Goal: Book appointment/travel/reservation

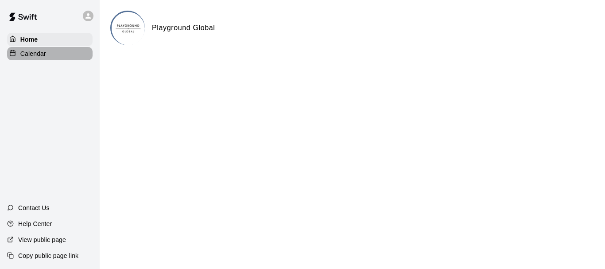
click at [43, 54] on p "Calendar" at bounding box center [33, 53] width 26 height 9
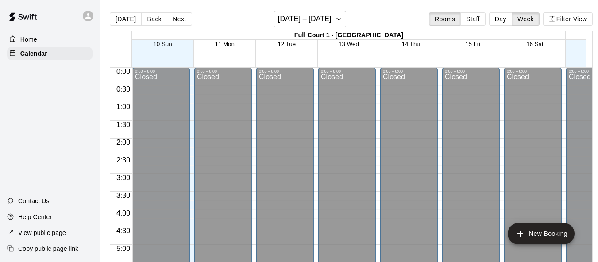
scroll to position [494, 0]
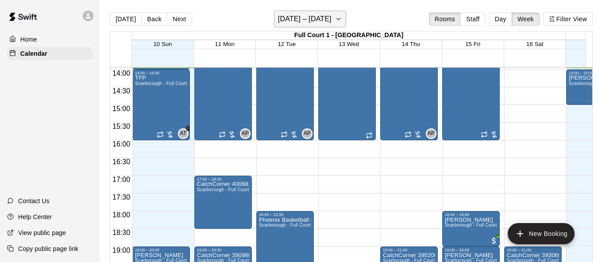
click at [314, 23] on h6 "[DATE] – [DATE]" at bounding box center [305, 19] width 54 height 12
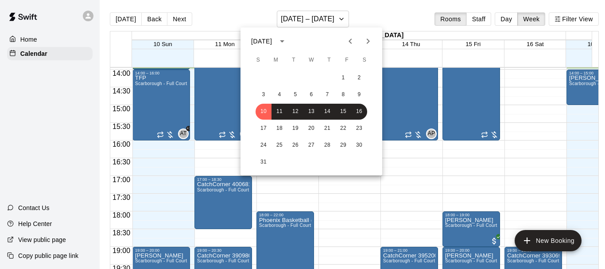
click at [235, 18] on div at bounding box center [302, 134] width 605 height 269
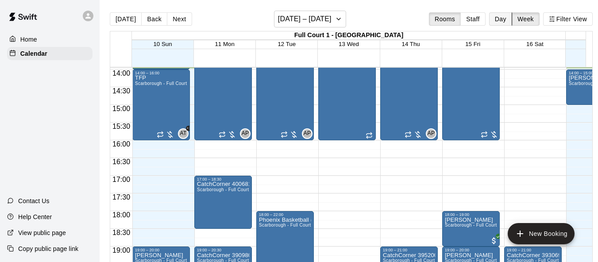
click at [508, 19] on button "Day" at bounding box center [500, 18] width 23 height 13
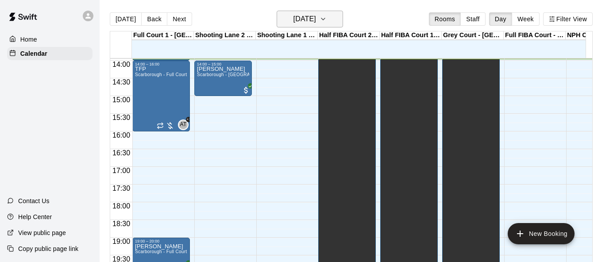
click at [316, 22] on h6 "[DATE]" at bounding box center [304, 19] width 23 height 12
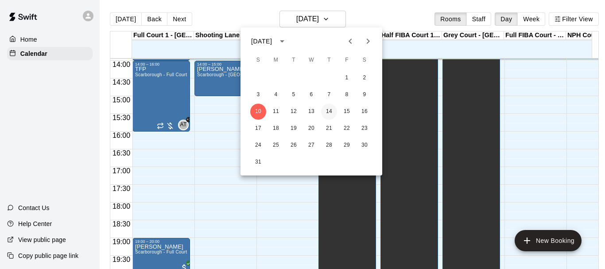
click at [332, 106] on button "14" at bounding box center [329, 112] width 16 height 16
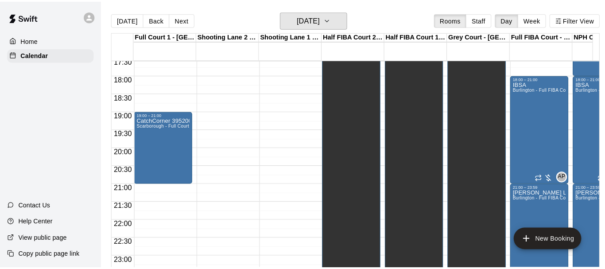
scroll to position [637, 0]
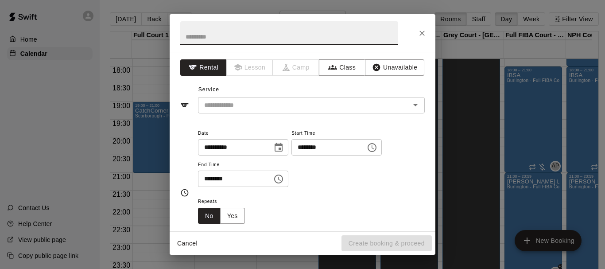
click at [284, 178] on icon "Choose time, selected time is 9:30 PM" at bounding box center [278, 179] width 11 height 11
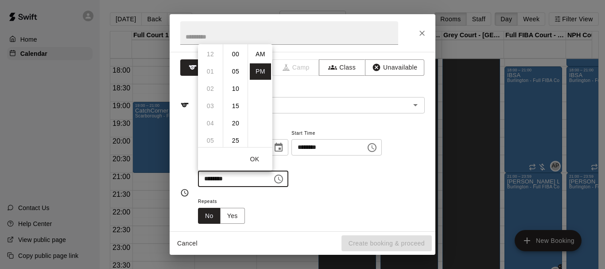
scroll to position [16, 0]
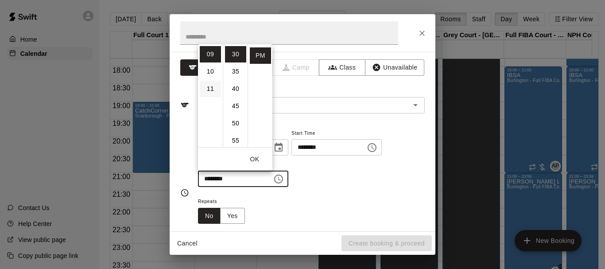
click at [210, 91] on li "11" at bounding box center [210, 89] width 21 height 16
click at [238, 52] on li "00" at bounding box center [235, 54] width 21 height 16
type input "********"
click at [260, 158] on button "OK" at bounding box center [254, 159] width 28 height 16
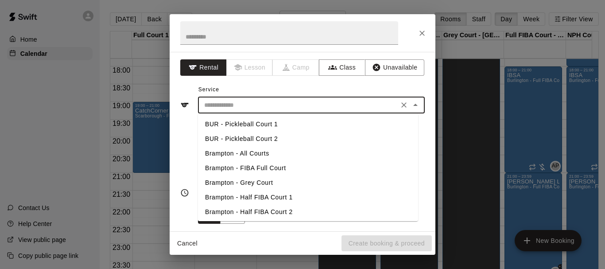
click at [236, 105] on input "text" at bounding box center [298, 105] width 195 height 11
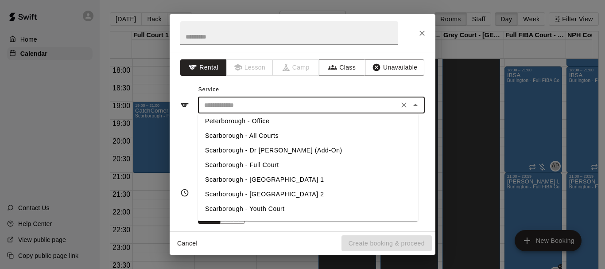
scroll to position [323, 0]
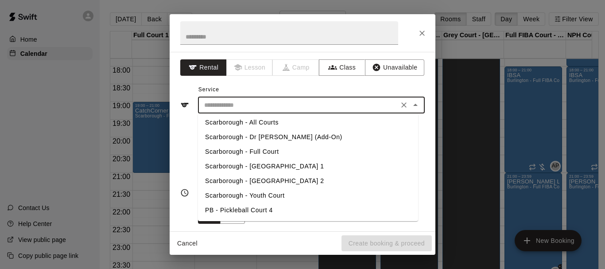
click at [264, 151] on li "Scarborough - Full Court" at bounding box center [308, 151] width 220 height 15
type input "**********"
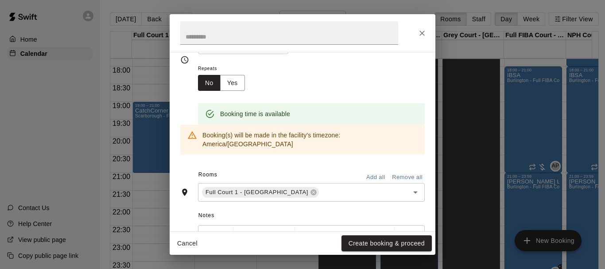
scroll to position [0, 0]
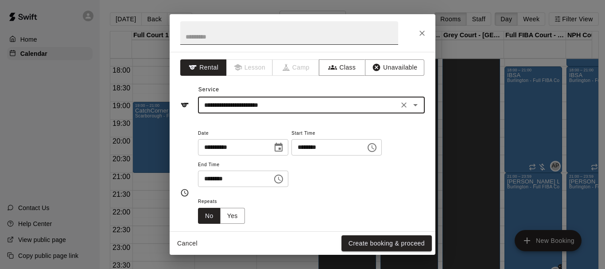
click at [238, 40] on input "text" at bounding box center [289, 32] width 218 height 23
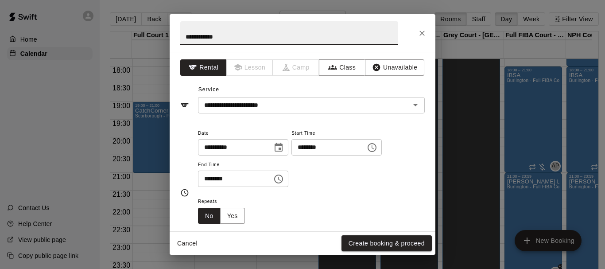
paste input "*******"
paste input "**********"
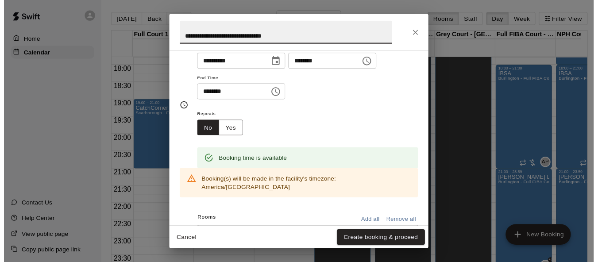
scroll to position [89, 0]
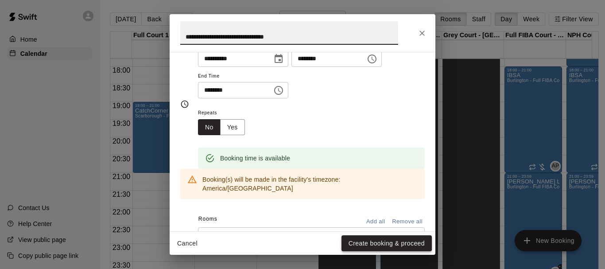
type input "**********"
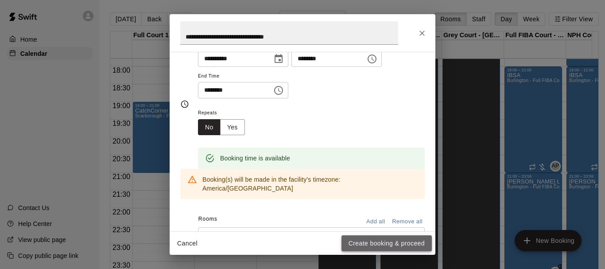
click at [384, 240] on button "Create booking & proceed" at bounding box center [386, 243] width 90 height 16
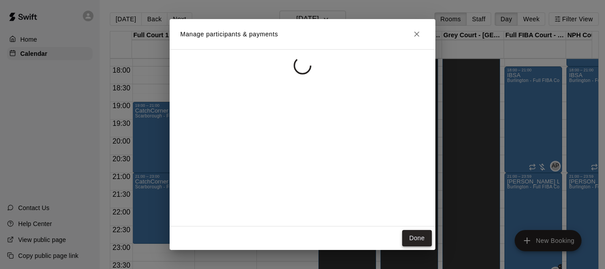
click at [413, 242] on button "Done" at bounding box center [417, 238] width 30 height 16
